Goal: Information Seeking & Learning: Learn about a topic

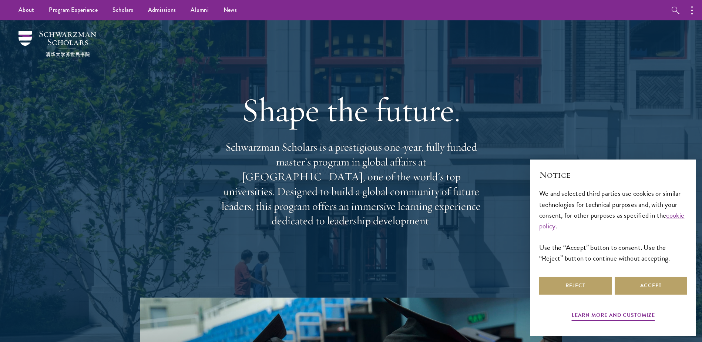
click at [628, 70] on div at bounding box center [351, 181] width 702 height 322
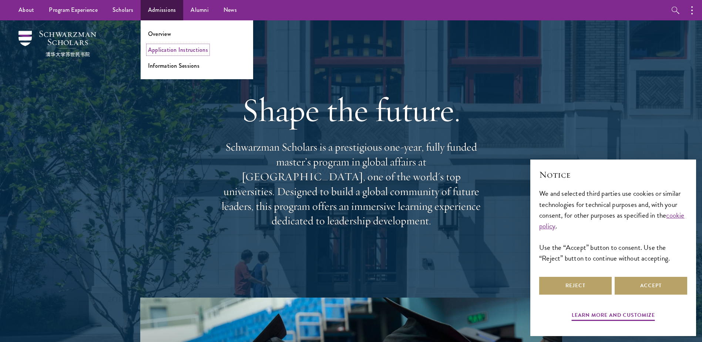
click at [167, 50] on link "Application Instructions" at bounding box center [178, 50] width 60 height 9
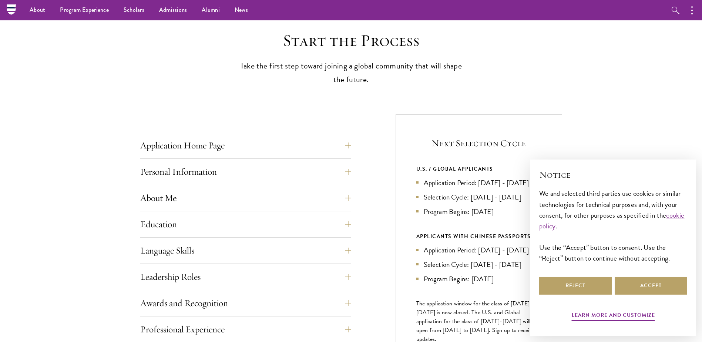
click at [224, 158] on div "Application Home Page The online application form must be completed in English.…" at bounding box center [245, 148] width 211 height 22
click at [228, 147] on button "Application Home Page" at bounding box center [251, 146] width 211 height 18
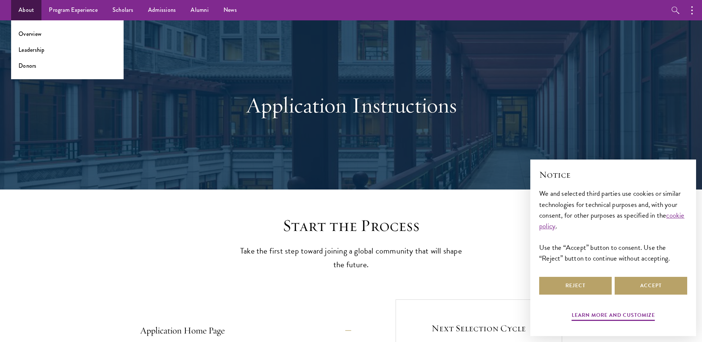
click at [32, 27] on ul "Overview Leadership Donors" at bounding box center [67, 49] width 113 height 59
click at [32, 33] on link "Overview" at bounding box center [30, 34] width 23 height 9
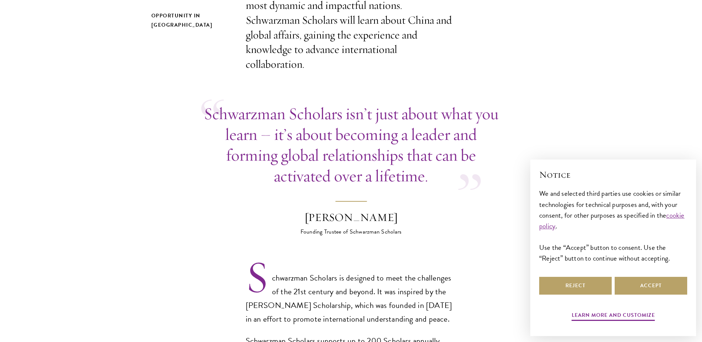
scroll to position [333, 0]
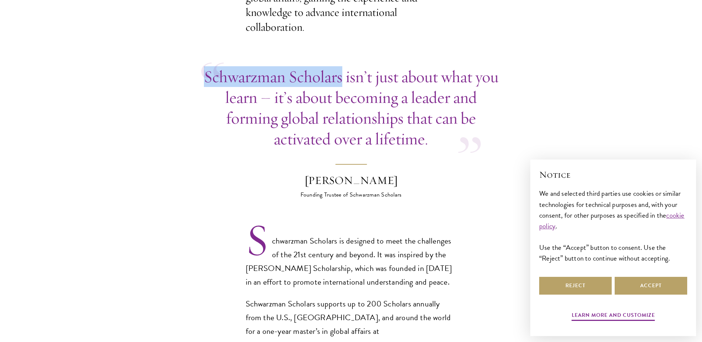
drag, startPoint x: 203, startPoint y: 65, endPoint x: 343, endPoint y: 61, distance: 139.6
click at [343, 66] on p "Schwarzman Scholars isn’t just about what you learn – it’s about becoming a lea…" at bounding box center [351, 107] width 300 height 83
copy p "Schwarzman Scholars"
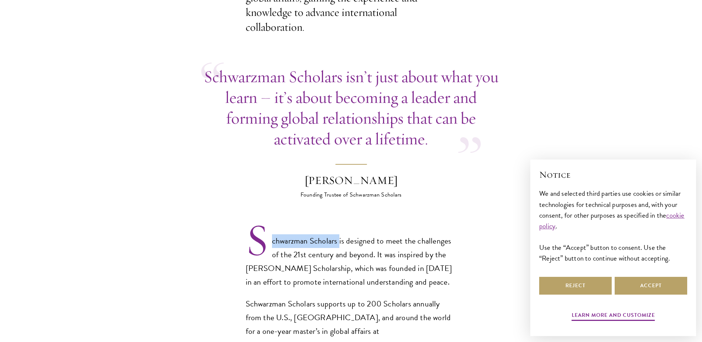
drag, startPoint x: 261, startPoint y: 228, endPoint x: 338, endPoint y: 225, distance: 77.4
click at [338, 234] on p "Schwarzman Scholars is designed to meet the challenges of the 21st century and …" at bounding box center [351, 261] width 211 height 55
copy p "chwarzman Scholars"
